Goal: Task Accomplishment & Management: Use online tool/utility

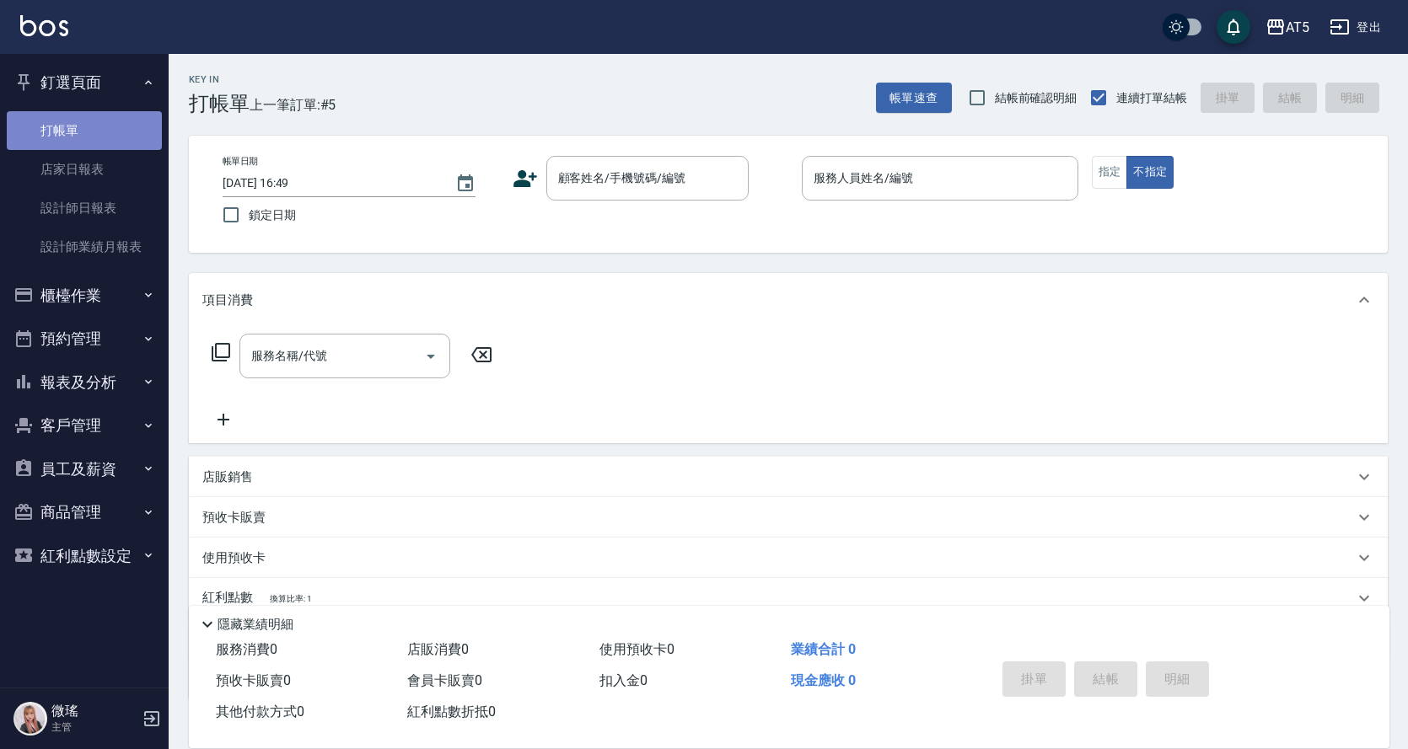
click at [8, 117] on link "打帳單" at bounding box center [84, 130] width 155 height 39
click at [654, 180] on input "顧客姓名/手機號碼/編號" at bounding box center [635, 179] width 162 height 30
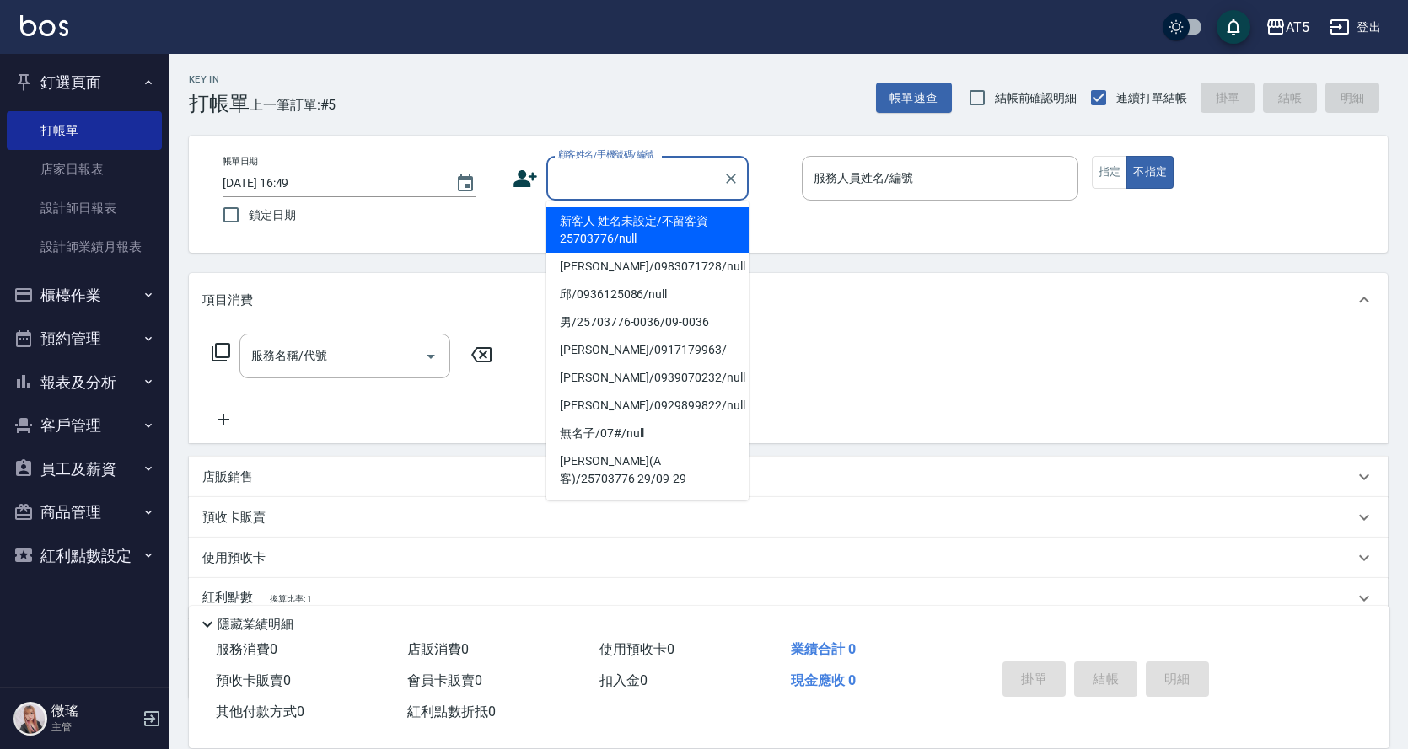
click at [673, 237] on li "新客人 姓名未設定/不留客資25703776/null" at bounding box center [647, 230] width 202 height 46
type input "新客人 姓名未設定/不留客資25703776/null"
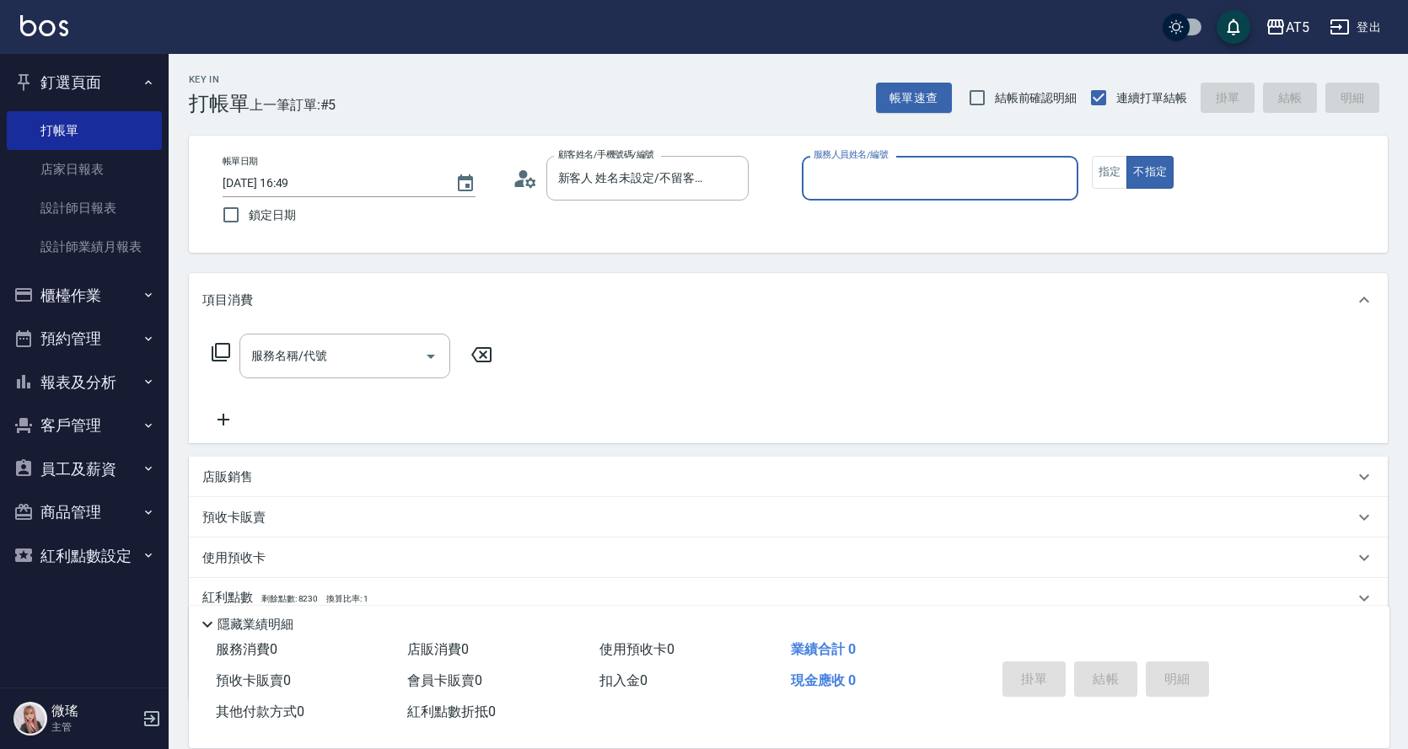
click at [878, 177] on input "服務人員姓名/編號" at bounding box center [939, 179] width 261 height 30
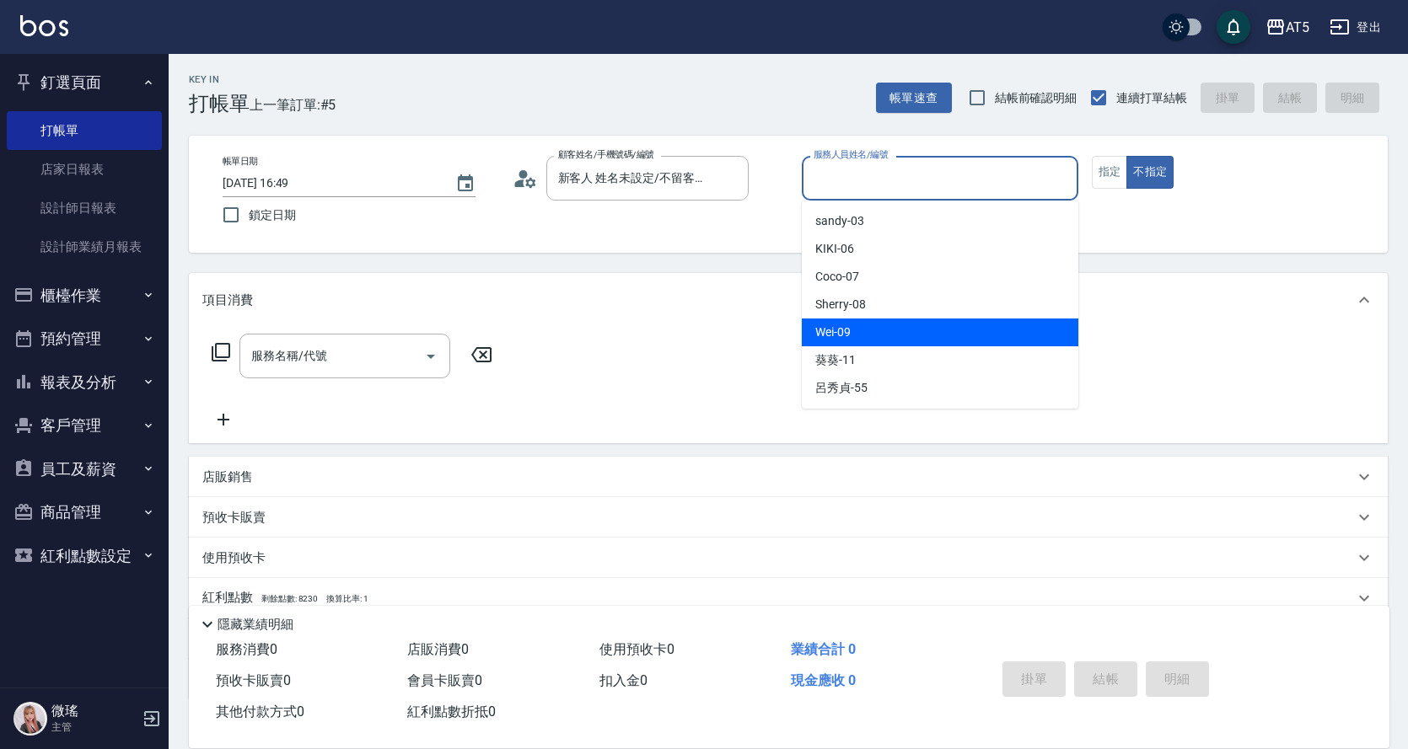
click at [870, 339] on div "Wei -09" at bounding box center [940, 333] width 276 height 28
type input "Wei-09"
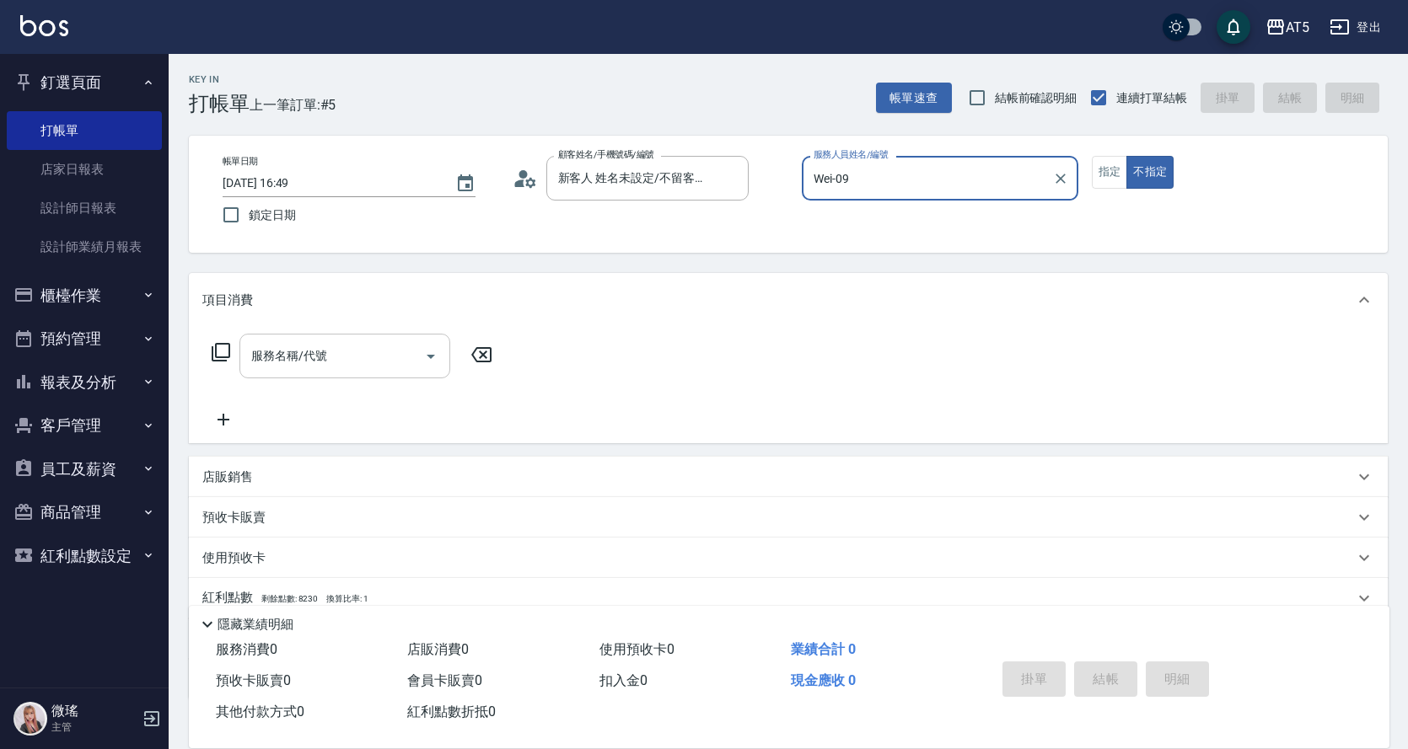
click at [308, 368] on input "服務名稱/代號" at bounding box center [332, 356] width 170 height 30
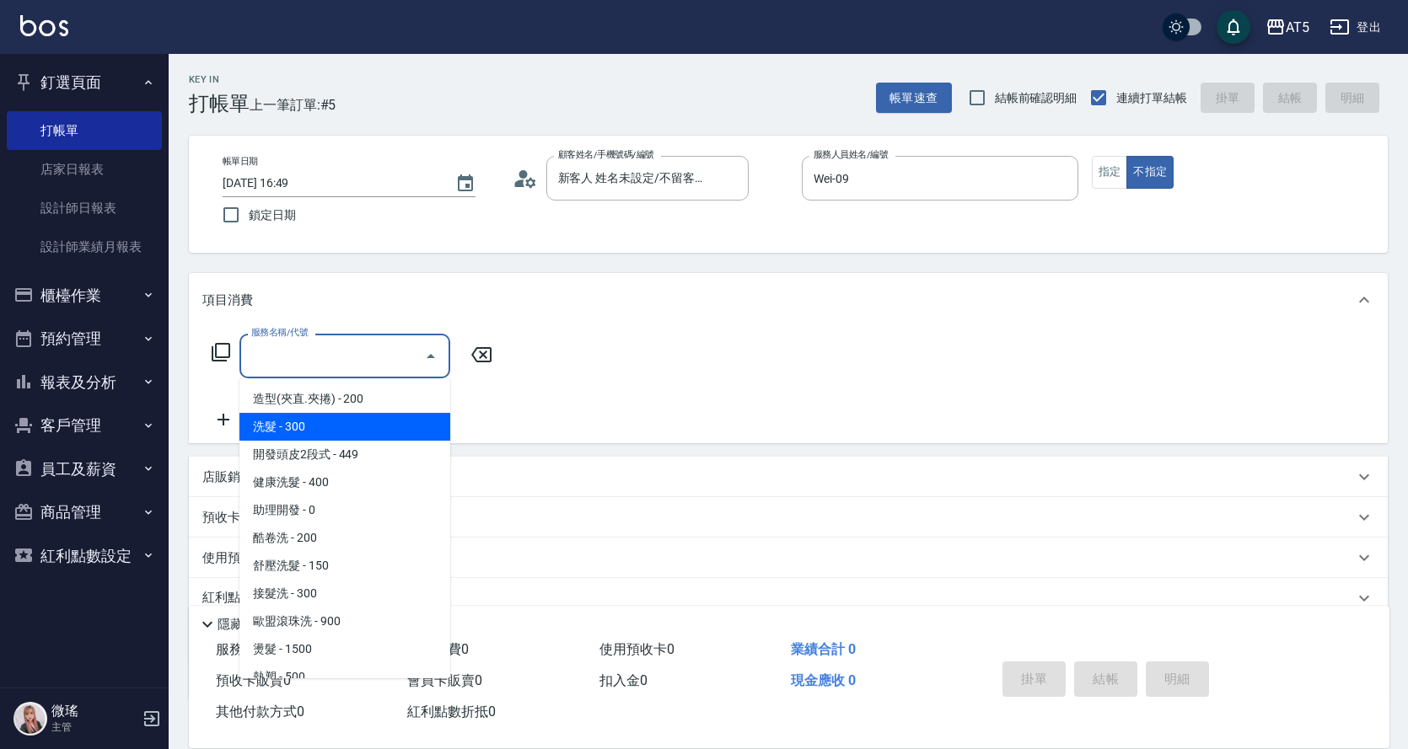
click at [303, 427] on span "洗髮 - 300" at bounding box center [344, 427] width 211 height 28
type input "洗髮(201)"
type input "30"
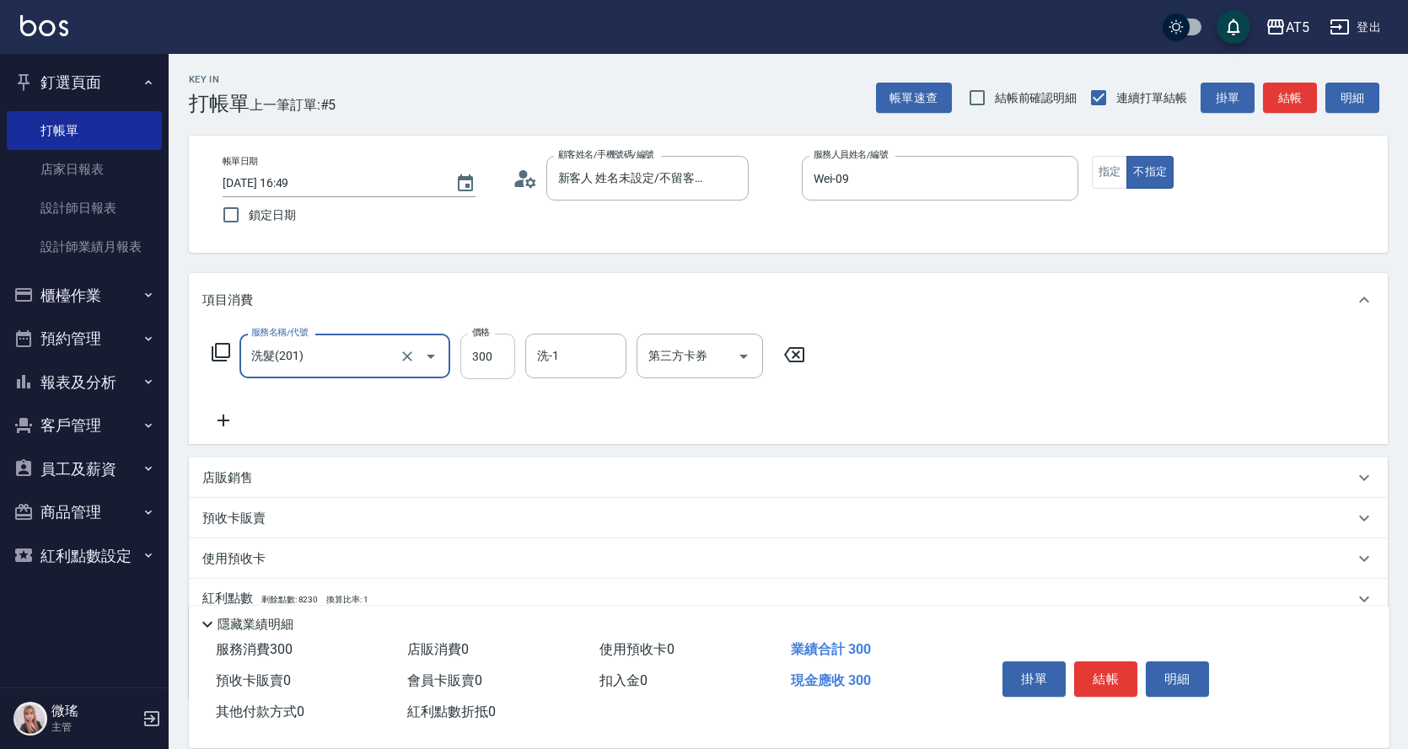
click at [482, 364] on input "300" at bounding box center [487, 357] width 55 height 46
type input "4"
type input "0"
type input "420"
type input "40"
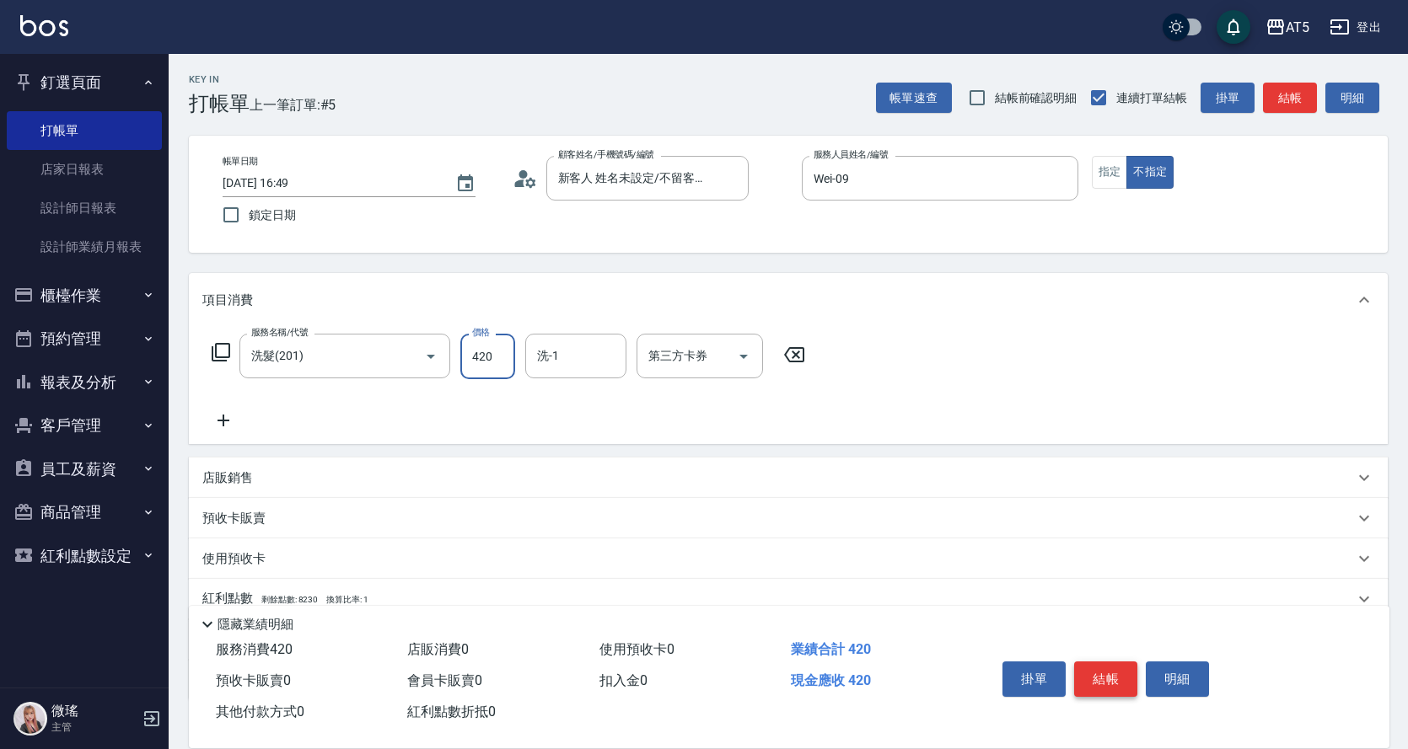
type input "420"
click at [1109, 662] on button "結帳" at bounding box center [1105, 679] width 63 height 35
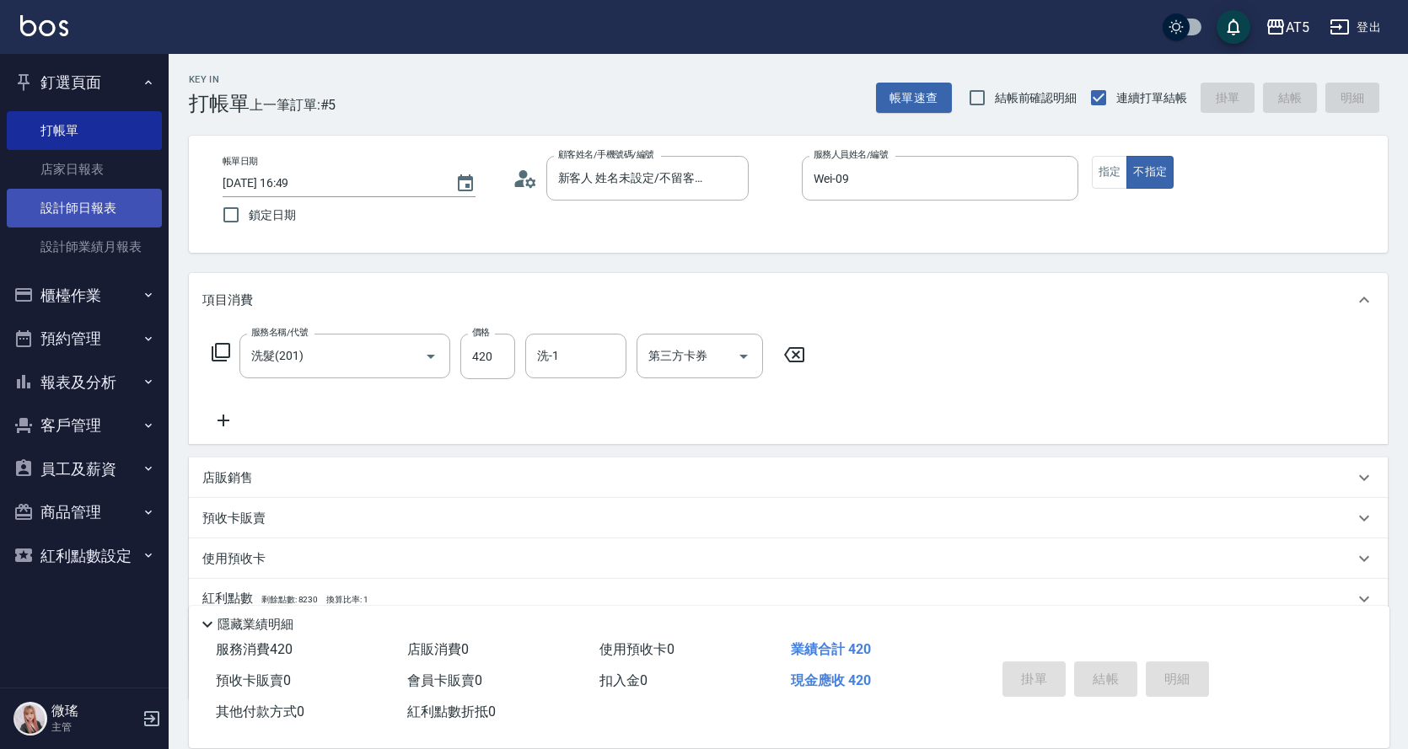
type input "2025/09/25 19:00"
type input "0"
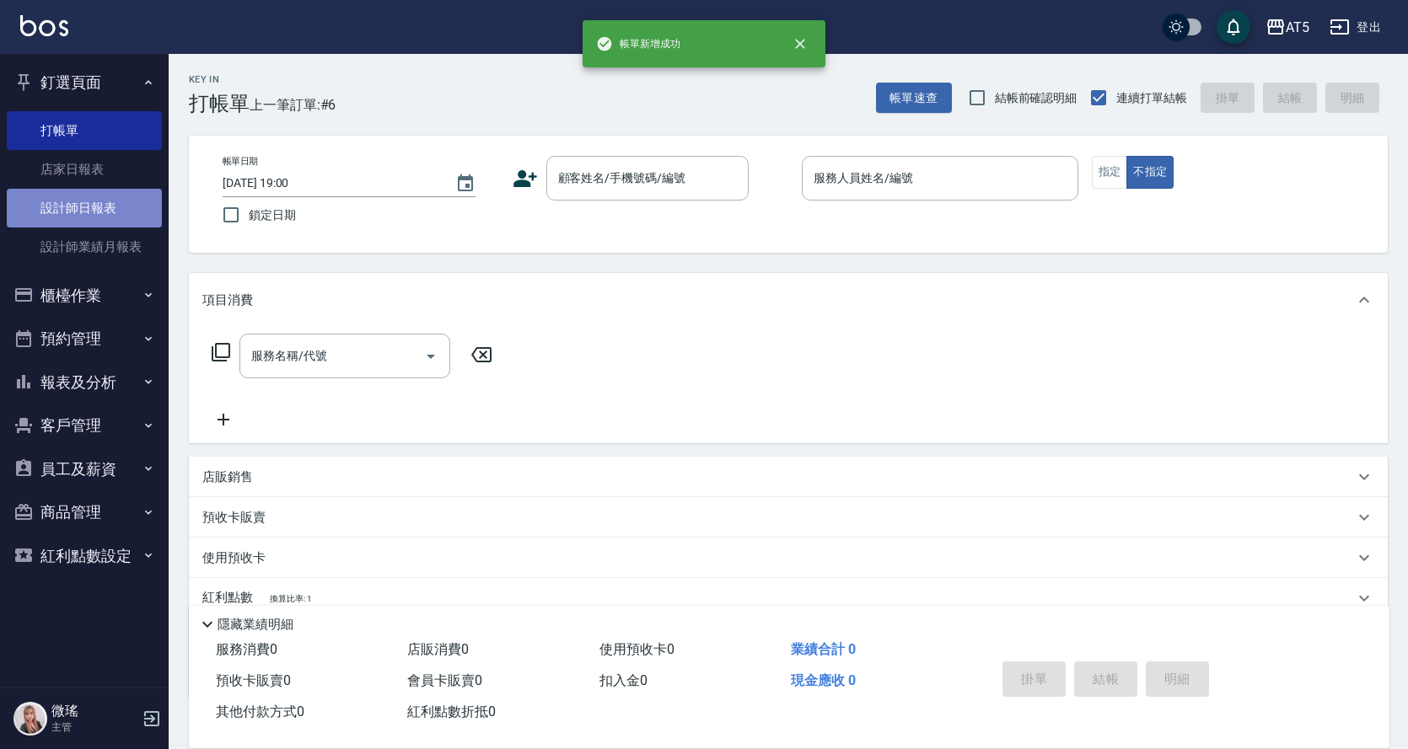
click at [83, 207] on link "設計師日報表" at bounding box center [84, 208] width 155 height 39
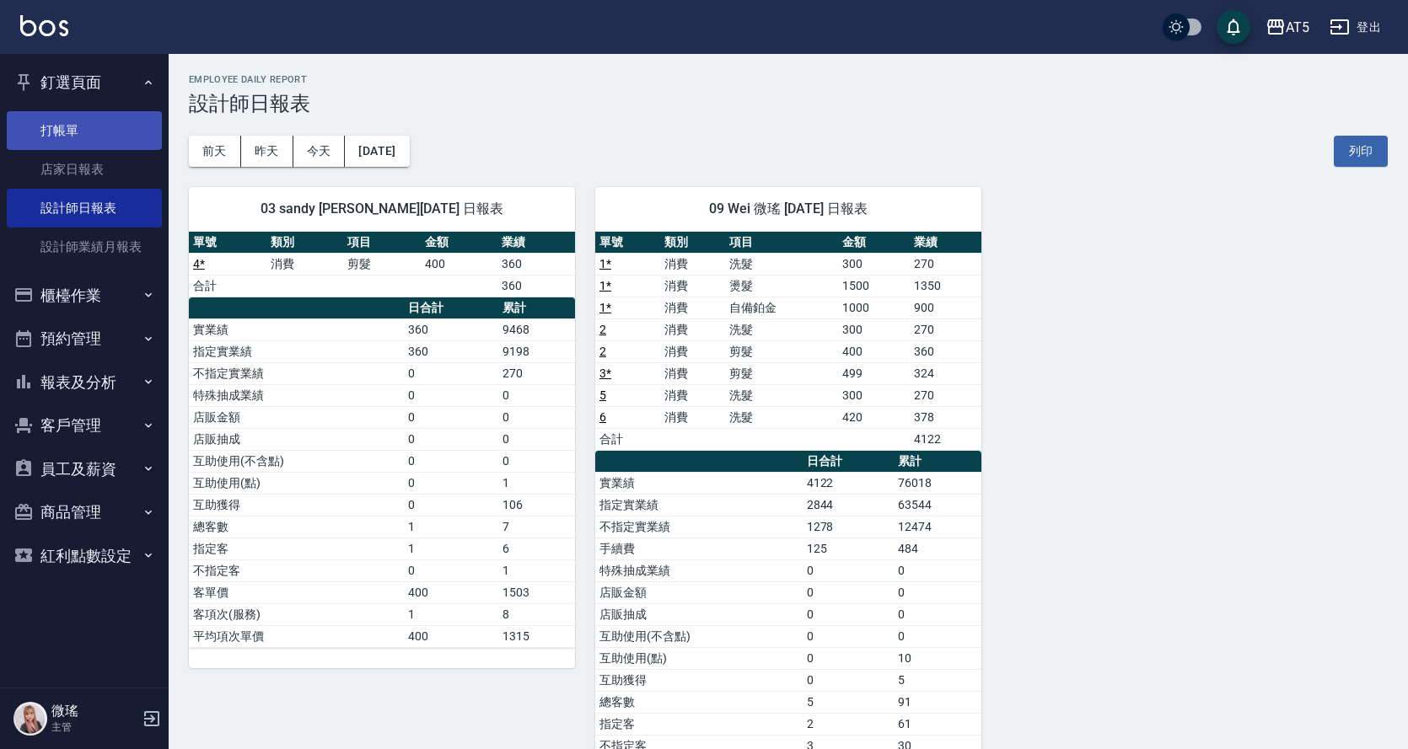
click at [72, 134] on link "打帳單" at bounding box center [84, 130] width 155 height 39
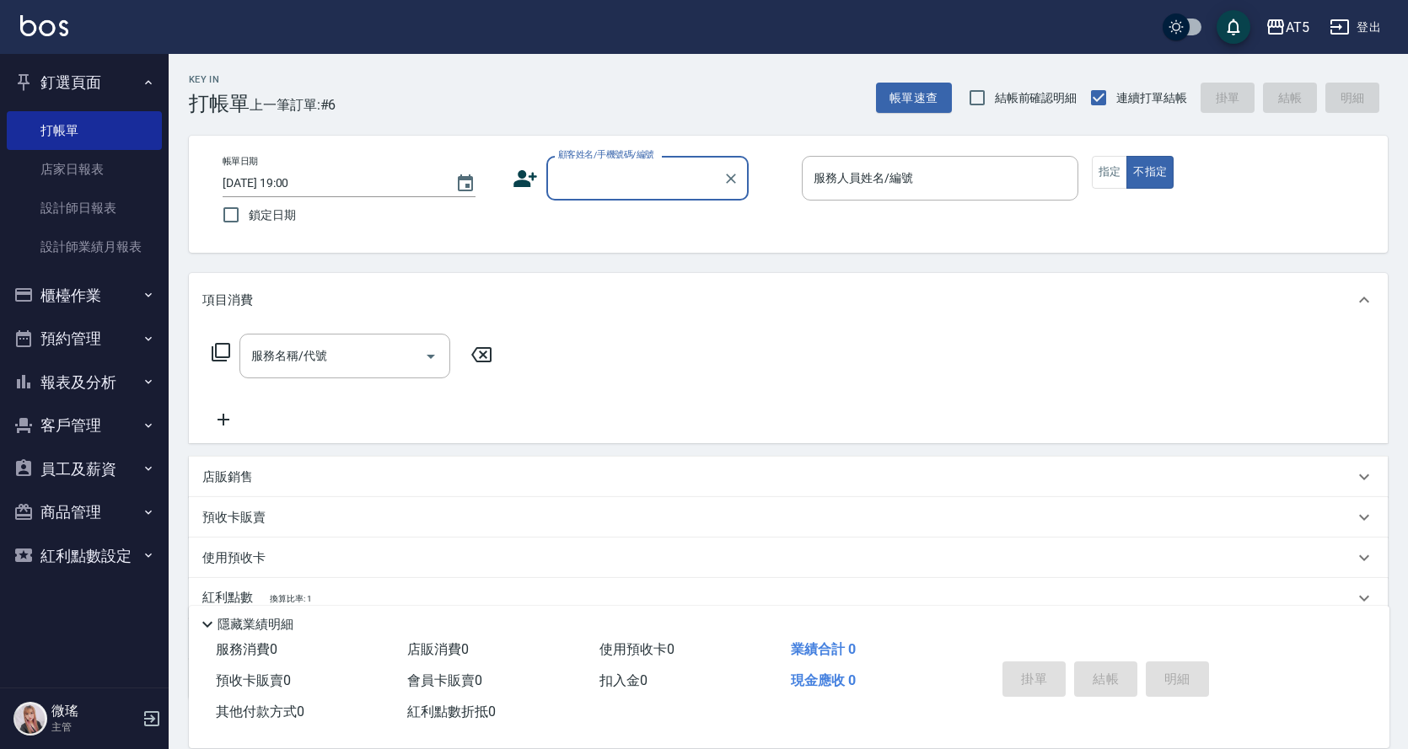
click at [94, 293] on button "櫃檯作業" at bounding box center [84, 296] width 155 height 44
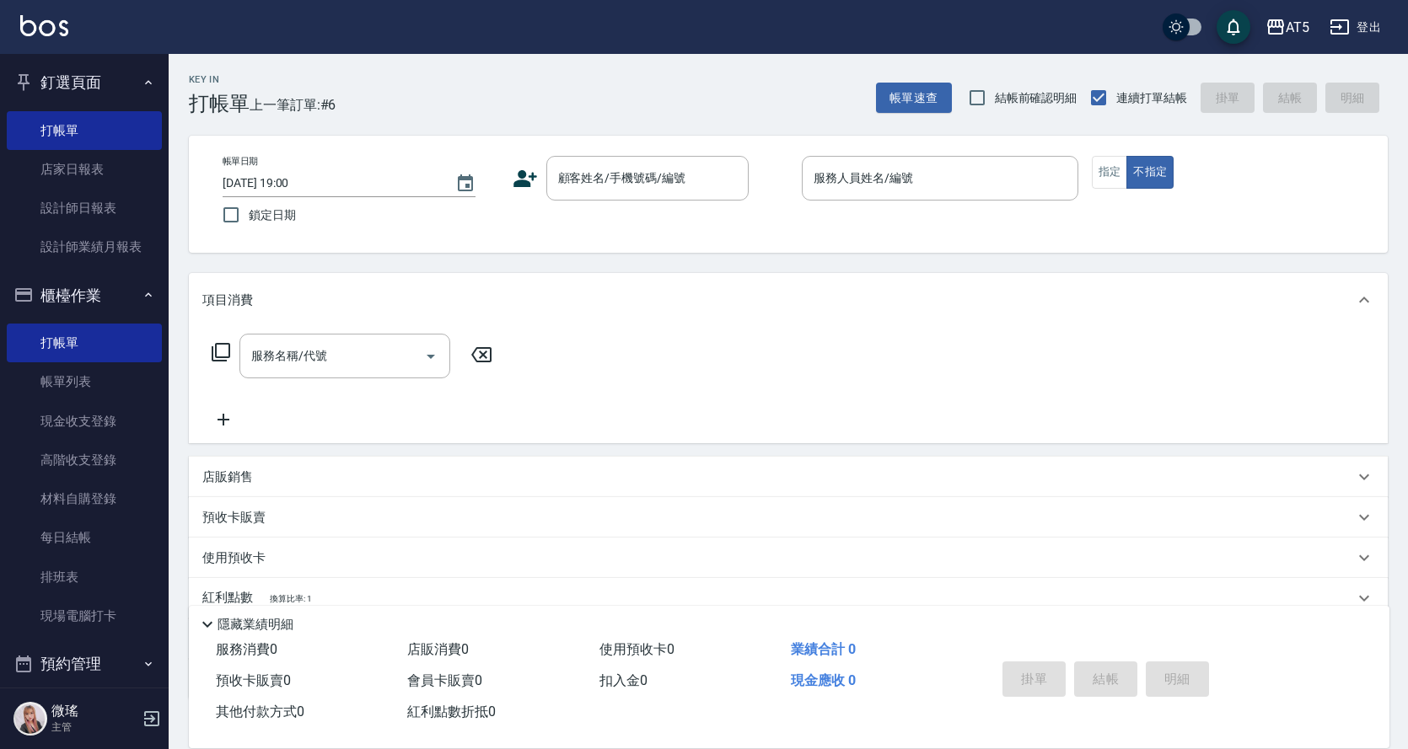
click at [94, 295] on button "櫃檯作業" at bounding box center [84, 296] width 155 height 44
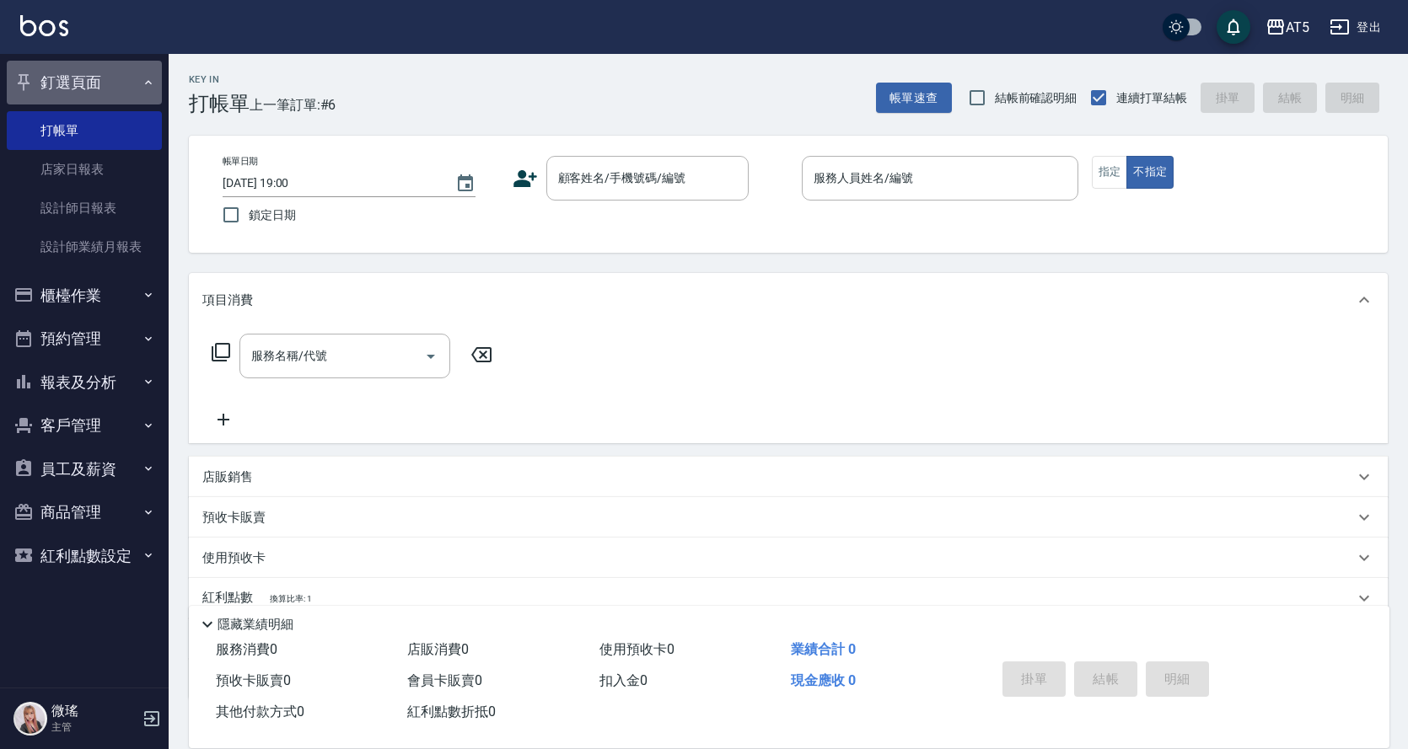
click at [83, 84] on button "釘選頁面" at bounding box center [84, 83] width 155 height 44
